Goal: Information Seeking & Learning: Understand process/instructions

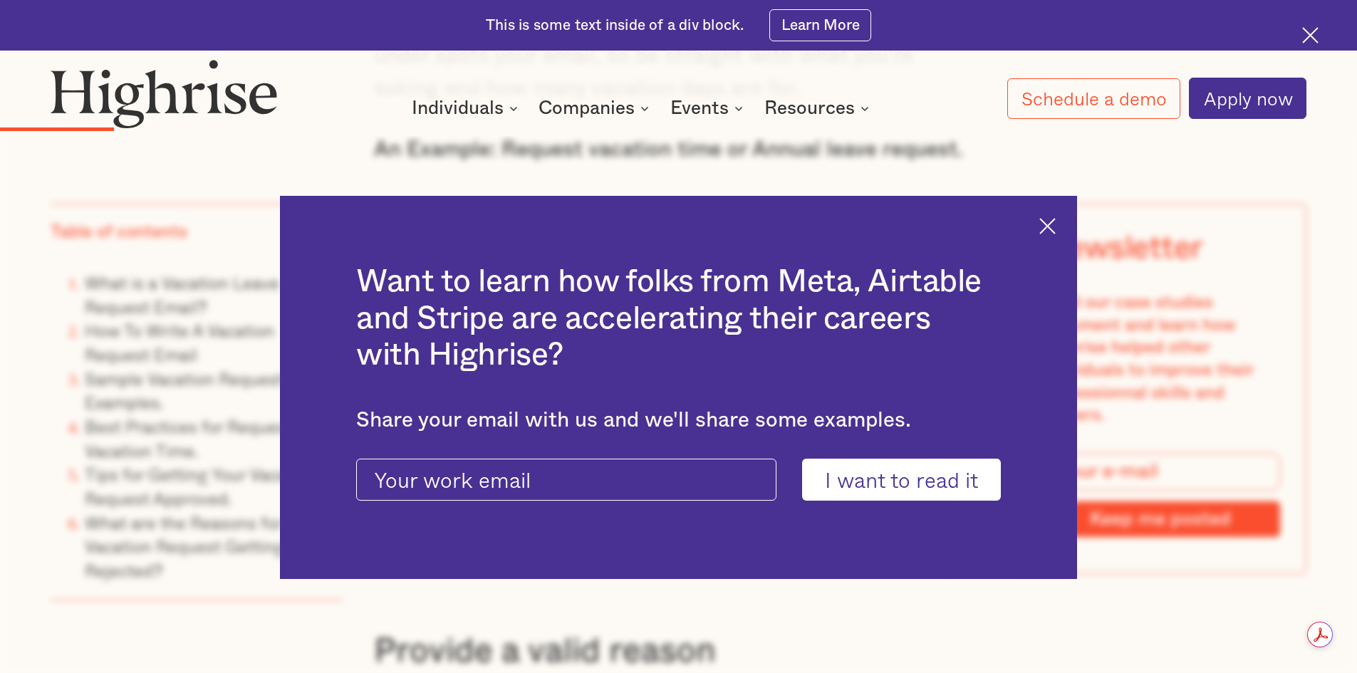
scroll to position [2564, 0]
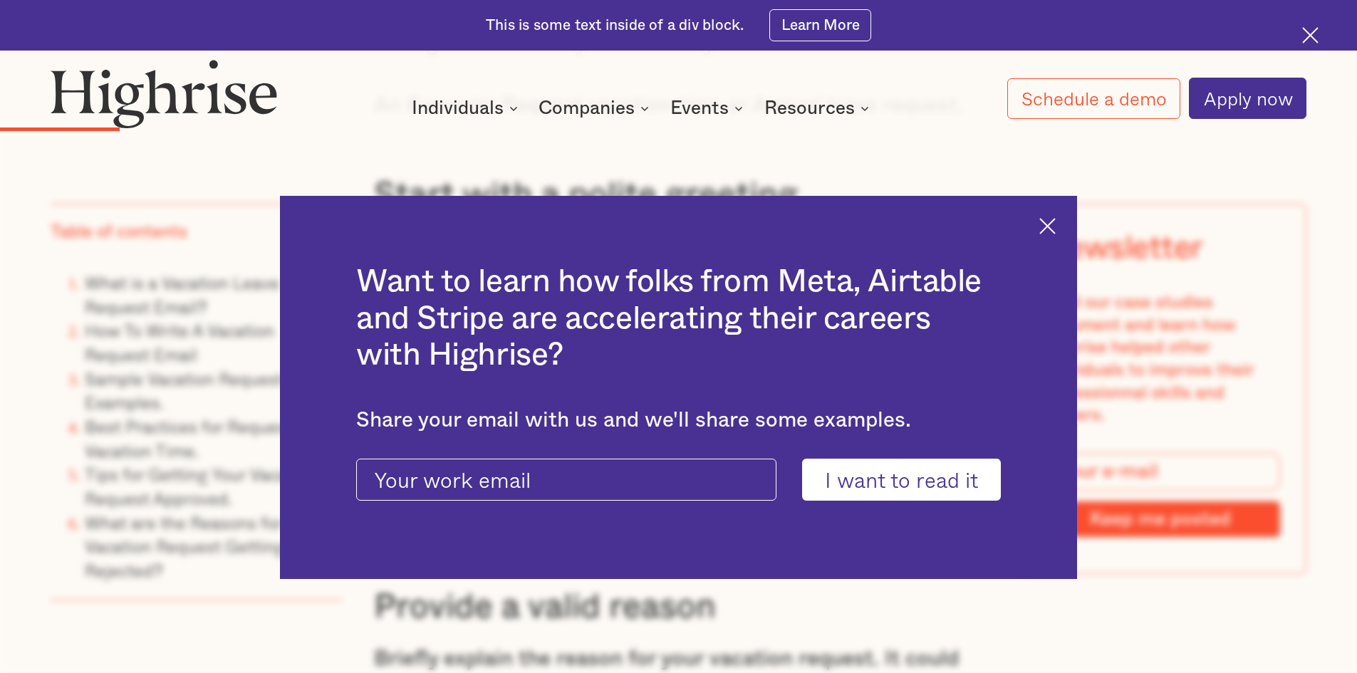
click at [1056, 225] on img at bounding box center [1047, 226] width 16 height 16
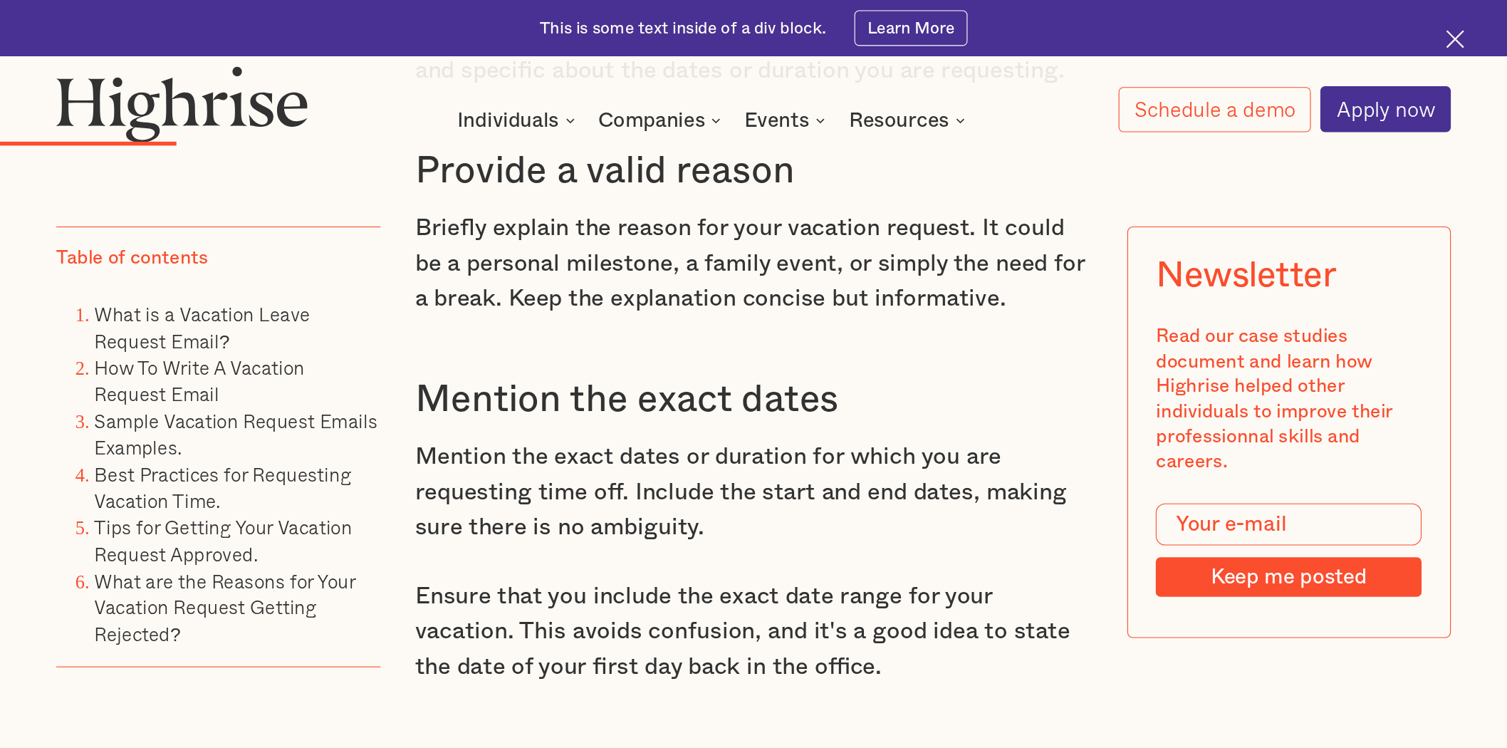
scroll to position [3063, 0]
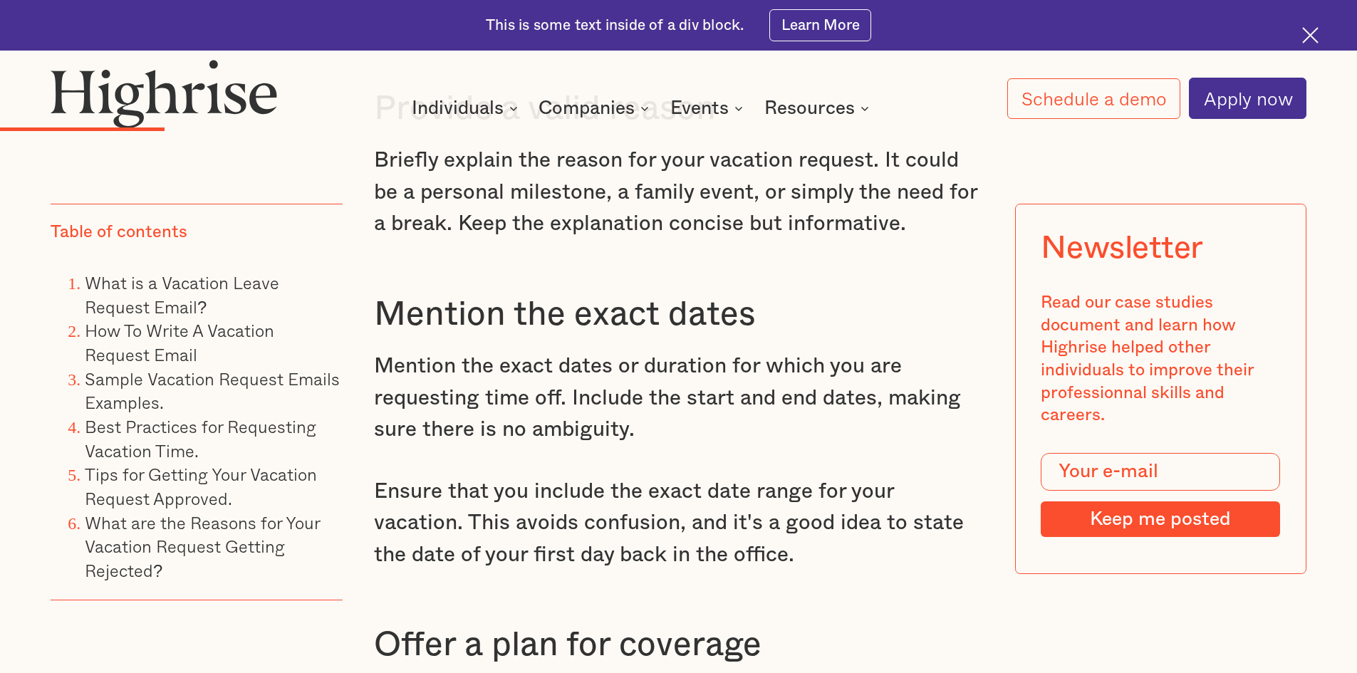
click at [727, 397] on p "Mention the exact dates or duration for which you are requesting time off. Incl…" at bounding box center [679, 397] width 610 height 95
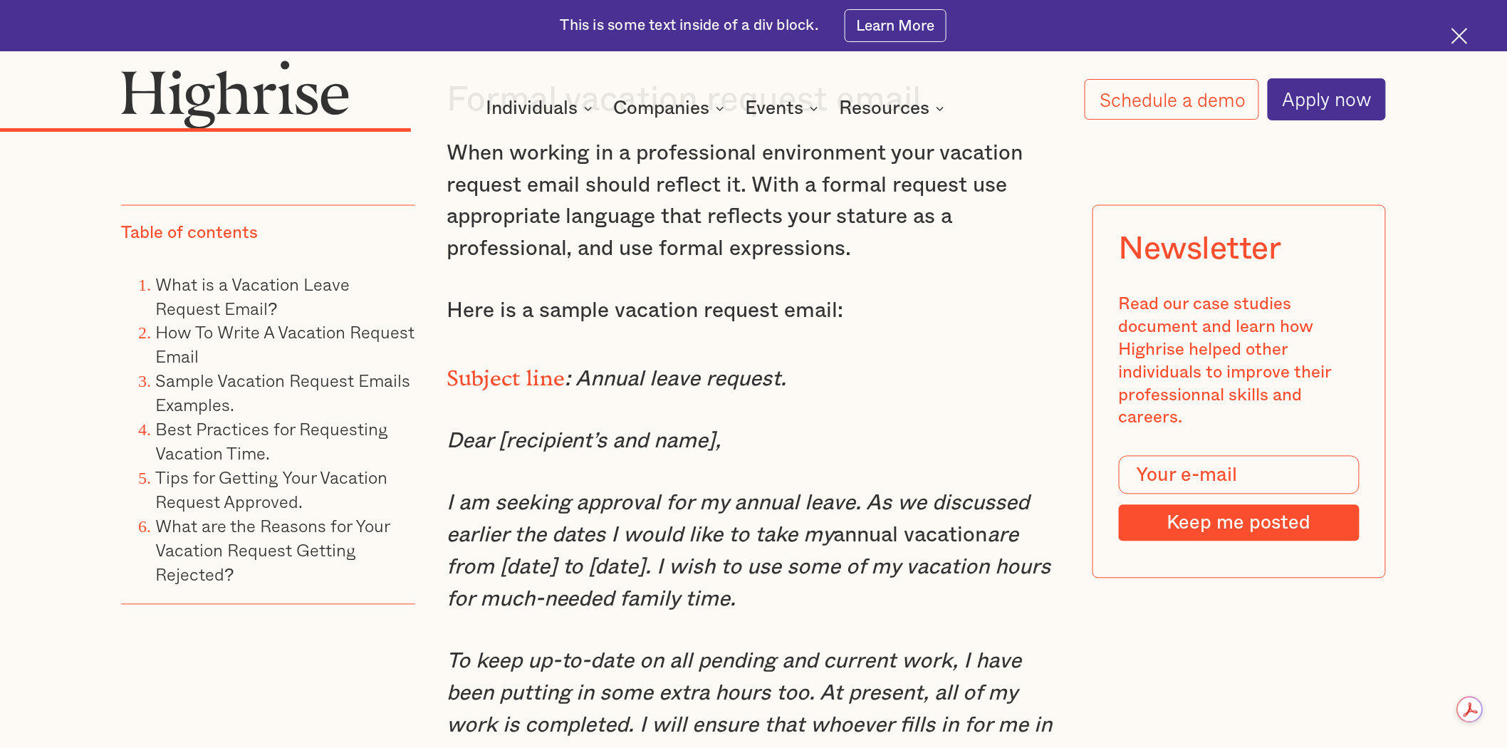
scroll to position [5437, 0]
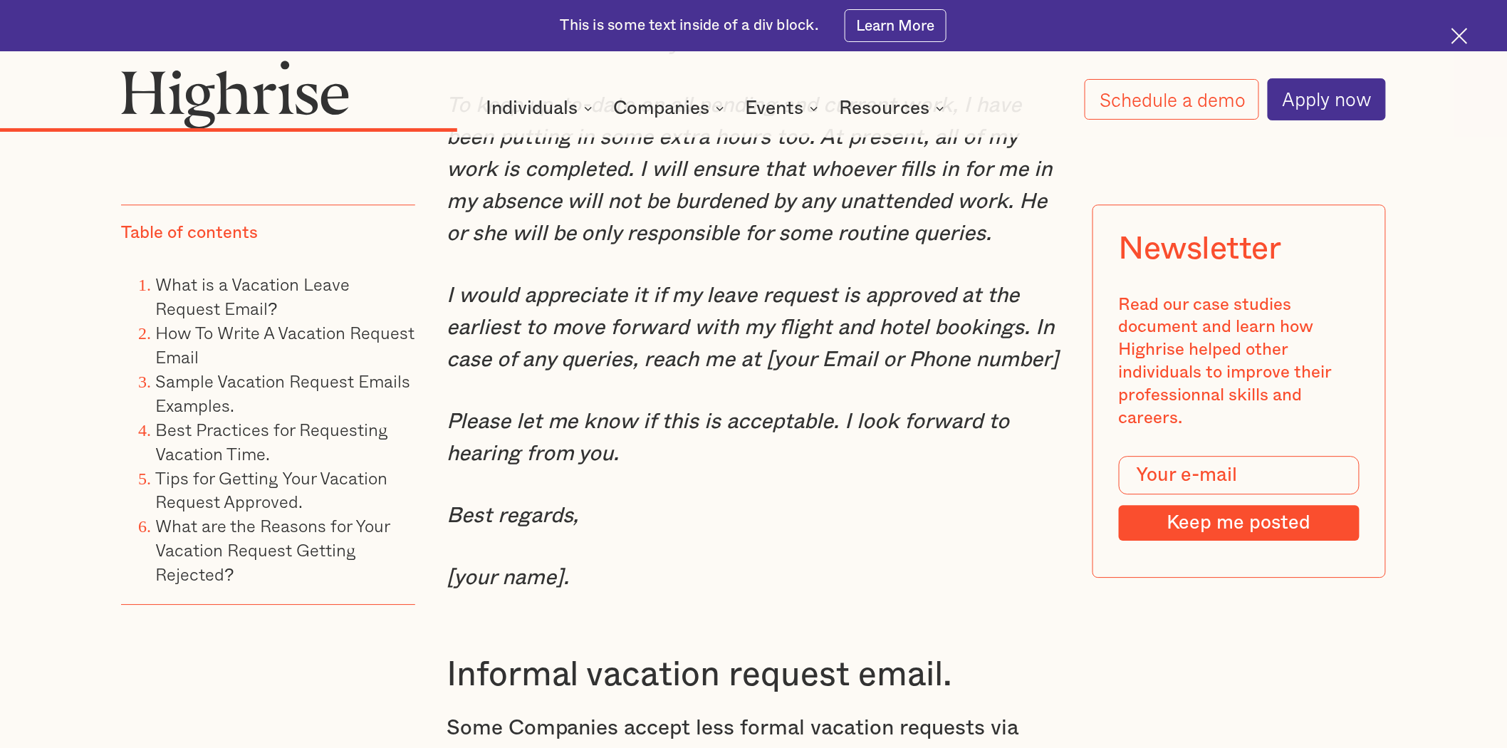
scroll to position [6015, 0]
